Goal: Use online tool/utility: Utilize a website feature to perform a specific function

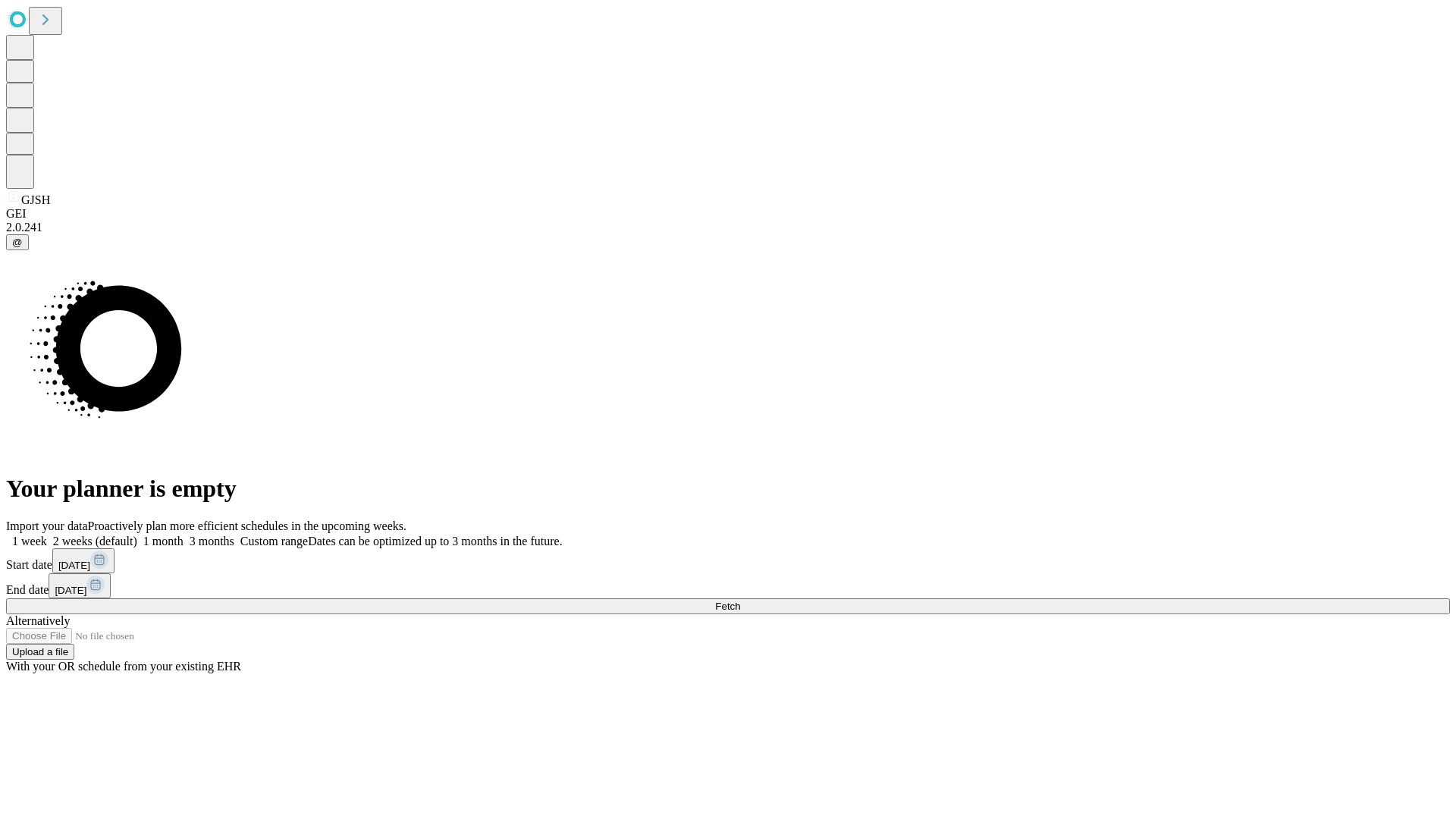
click at [740, 600] on span "Fetch" at bounding box center [728, 606] width 26 height 12
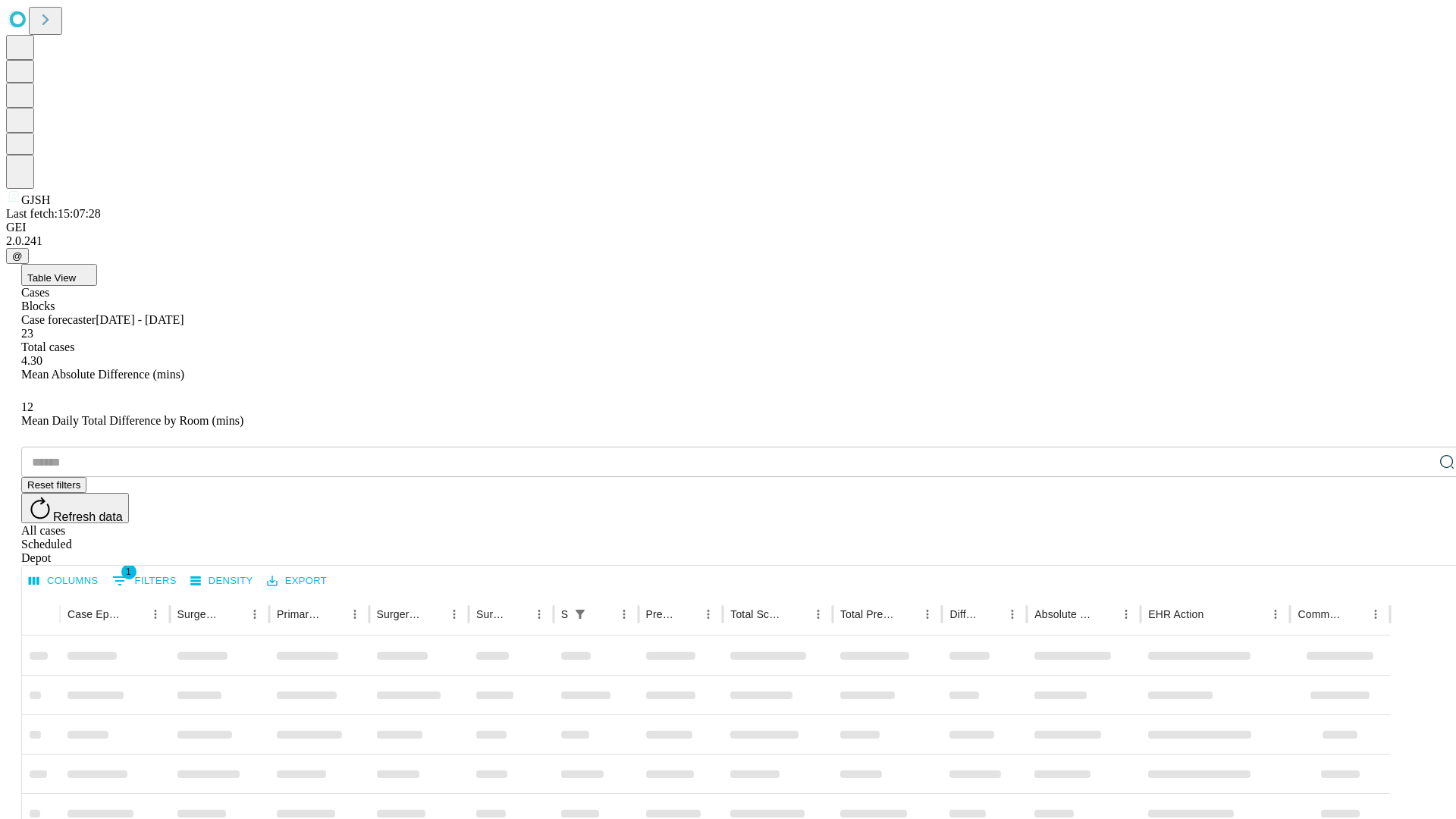
click at [76, 273] on span "Table View" at bounding box center [51, 279] width 48 height 12
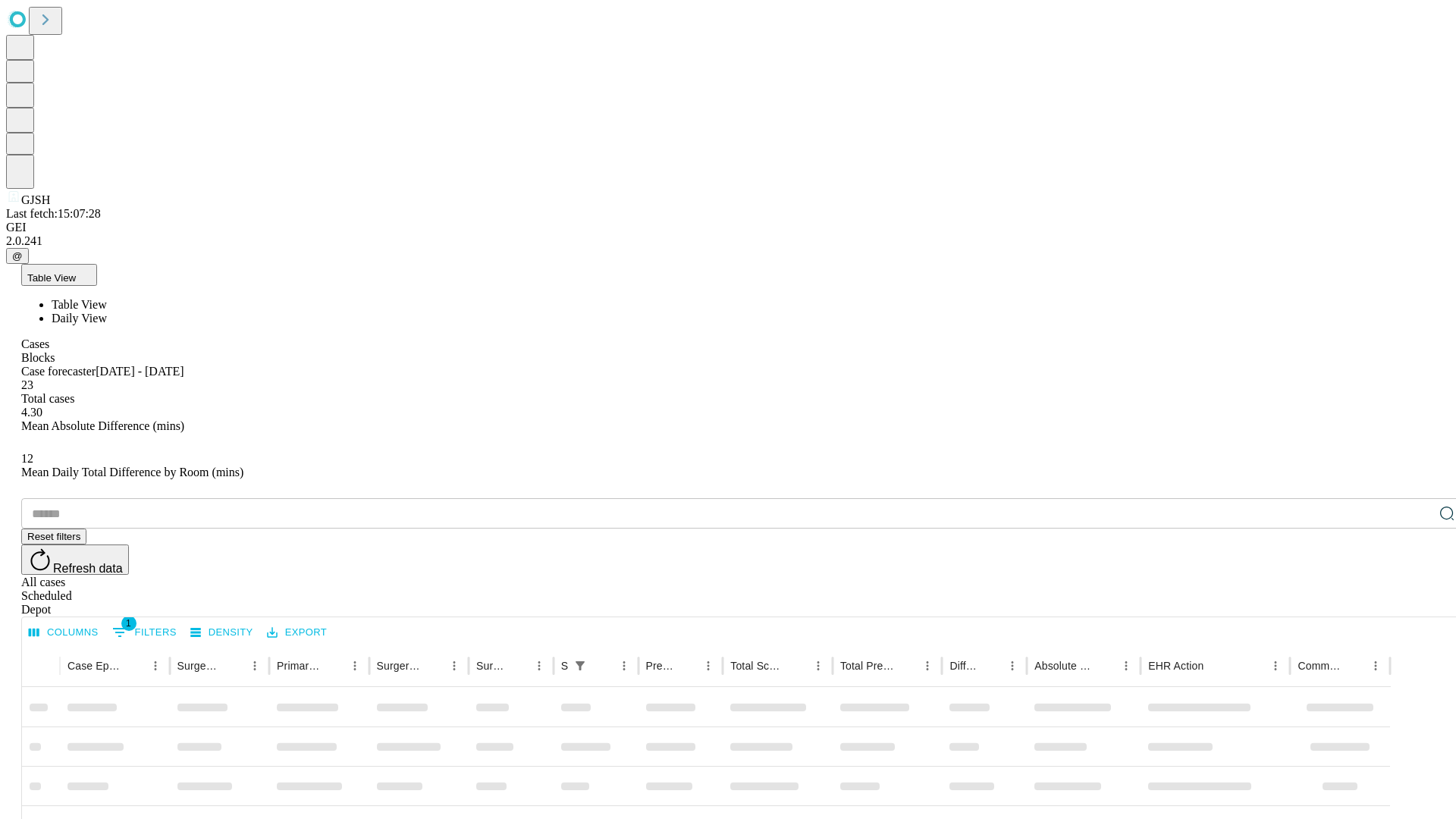
click at [107, 312] on span "Daily View" at bounding box center [79, 318] width 55 height 13
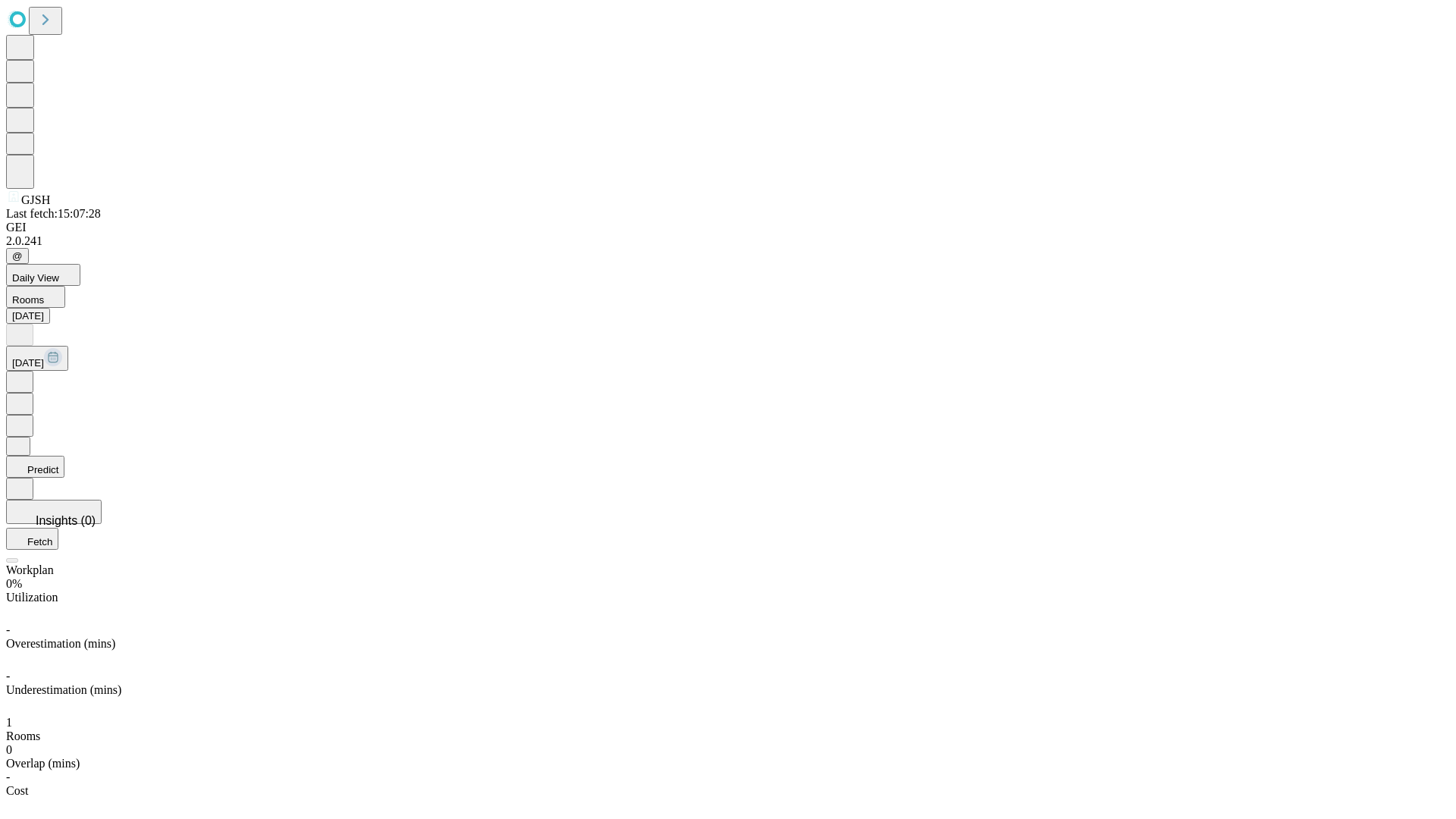
click at [65, 456] on button "Predict" at bounding box center [35, 467] width 59 height 22
